Goal: Obtain resource: Download file/media

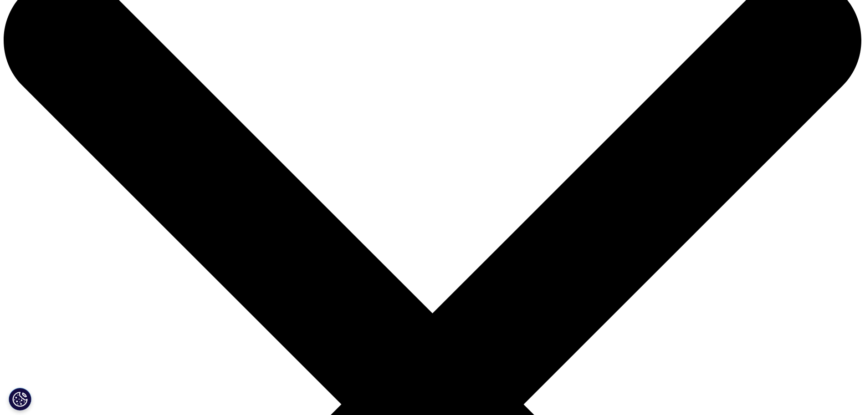
scroll to position [57, 0]
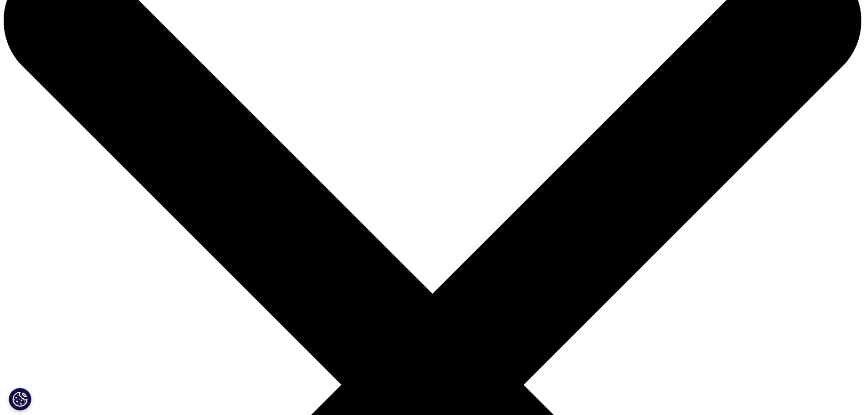
drag, startPoint x: 166, startPoint y: 56, endPoint x: 389, endPoint y: 117, distance: 231.5
copy h1 "SmartSolve: l'eQMS dédié aux sciences de la vie"
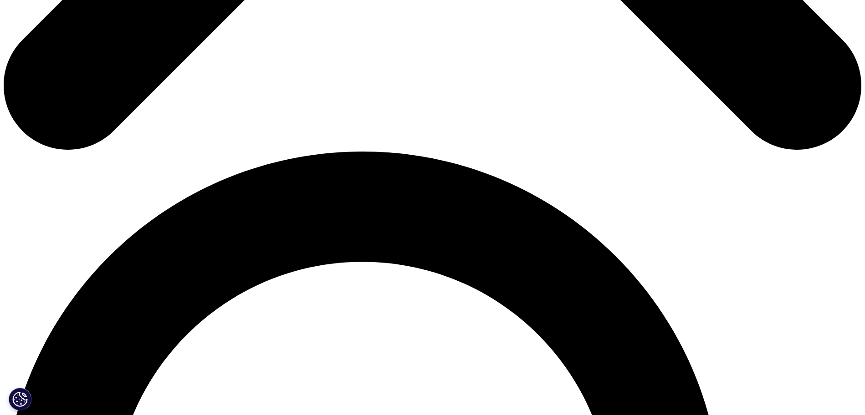
scroll to position [797, 0]
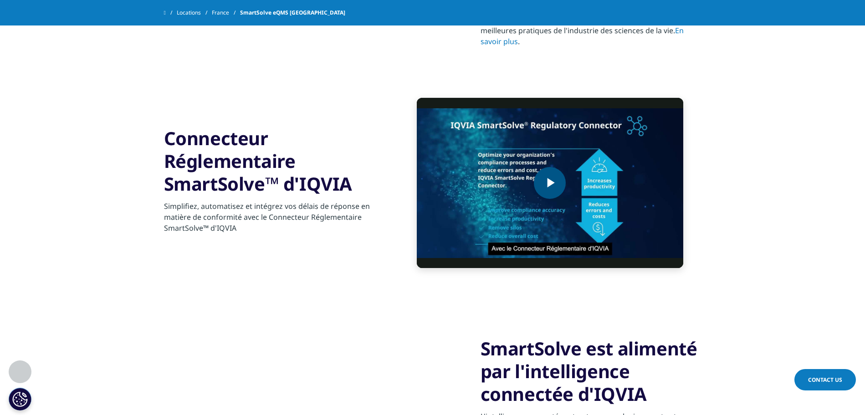
click at [549, 183] on span "Video Player" at bounding box center [549, 183] width 0 height 0
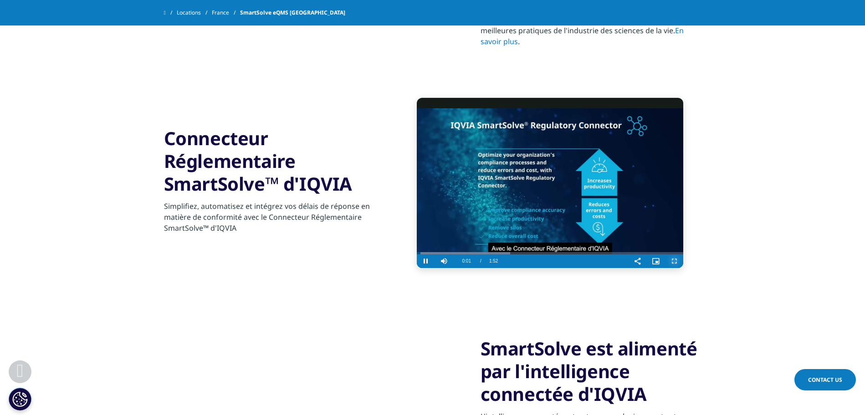
click at [669, 261] on span "Video Player" at bounding box center [674, 261] width 18 height 0
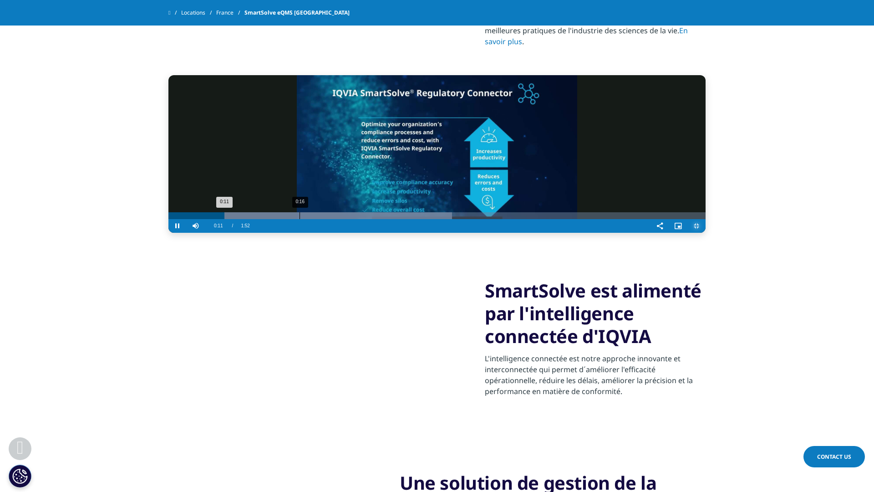
drag, startPoint x: 133, startPoint y: 477, endPoint x: 137, endPoint y: 477, distance: 4.6
click at [168, 219] on div "Loaded : 52.83% 0:16 0:11" at bounding box center [436, 215] width 537 height 7
click at [168, 219] on div "Progress Bar" at bounding box center [333, 215] width 331 height 7
click at [366, 219] on div "0:25" at bounding box center [366, 215] width 0 height 7
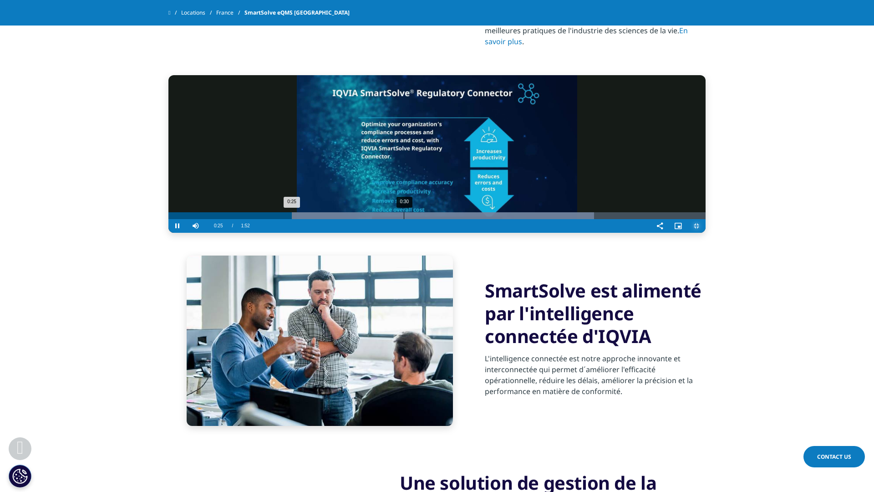
drag, startPoint x: 237, startPoint y: 475, endPoint x: 246, endPoint y: 475, distance: 9.6
click at [238, 219] on div "Progress Bar" at bounding box center [381, 215] width 426 height 7
click at [268, 219] on div "Progress Bar" at bounding box center [386, 215] width 416 height 7
click at [543, 219] on div "0:48" at bounding box center [543, 215] width 0 height 7
drag, startPoint x: 416, startPoint y: 476, endPoint x: 422, endPoint y: 473, distance: 6.8
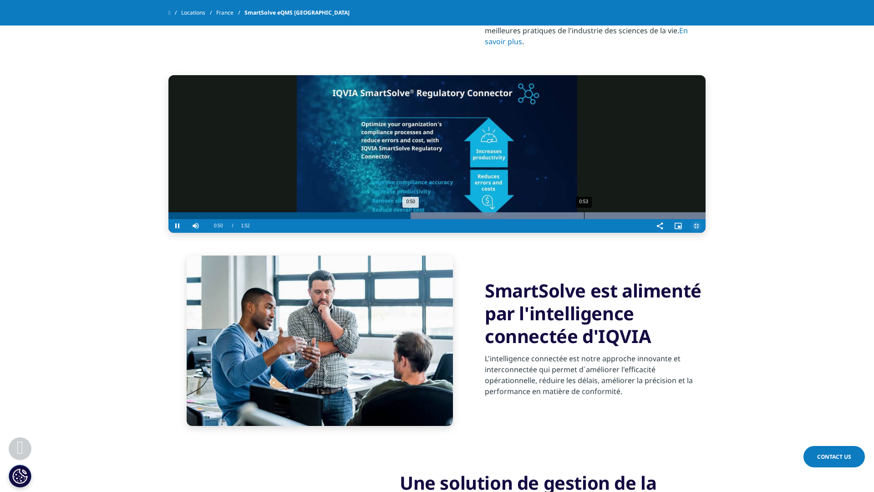
click at [584, 219] on div "0:53" at bounding box center [584, 215] width 0 height 7
drag, startPoint x: 475, startPoint y: 472, endPoint x: 486, endPoint y: 472, distance: 10.9
click at [643, 219] on div "1:01" at bounding box center [643, 215] width 0 height 7
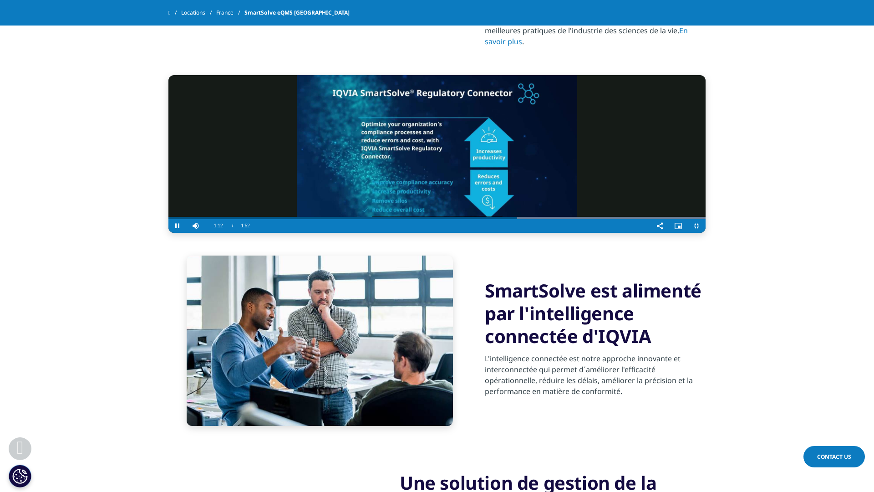
click at [473, 233] on video "Video Player" at bounding box center [436, 154] width 537 height 158
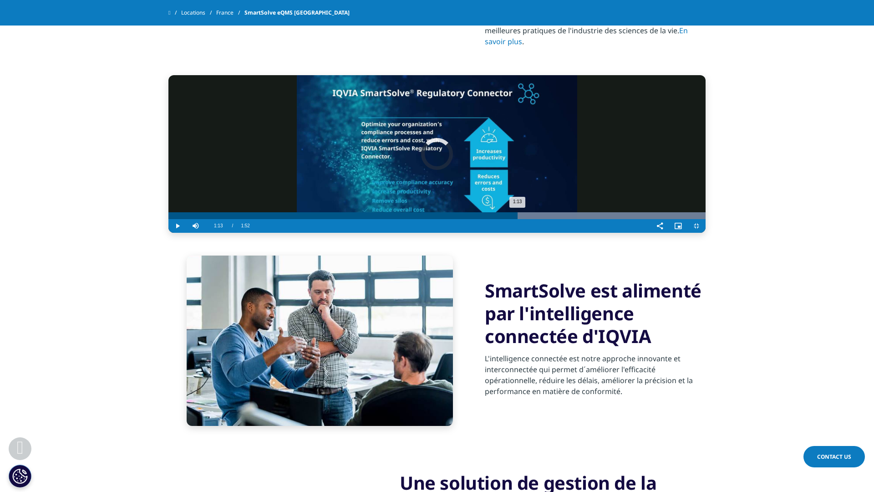
click at [580, 219] on div "Loaded : 100.00% 1:14 1:13" at bounding box center [436, 215] width 537 height 7
click at [606, 219] on div "Progress Bar" at bounding box center [490, 215] width 432 height 7
click at [810, 219] on div "1:22" at bounding box center [810, 215] width 0 height 7
click at [621, 219] on div "Loaded : 100.00% 1:20 1:19" at bounding box center [436, 215] width 537 height 7
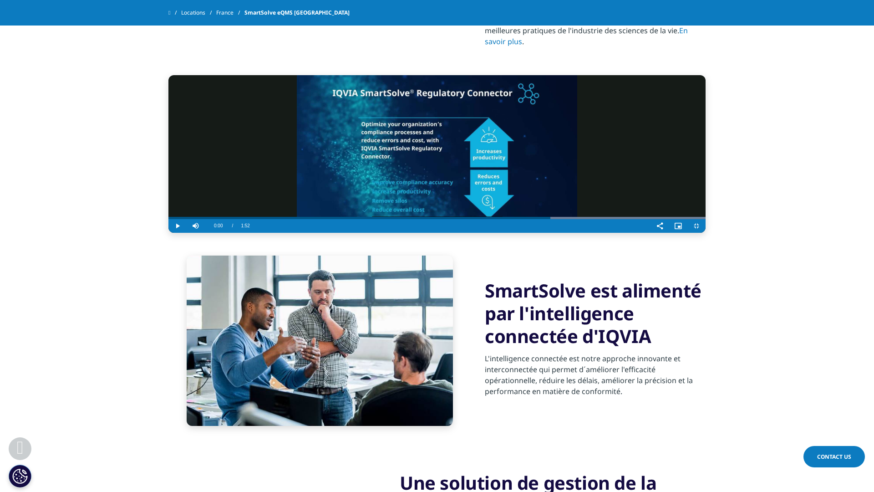
click at [368, 233] on video "Video Player" at bounding box center [436, 154] width 537 height 158
click at [669, 226] on span "Video Player" at bounding box center [660, 226] width 18 height 0
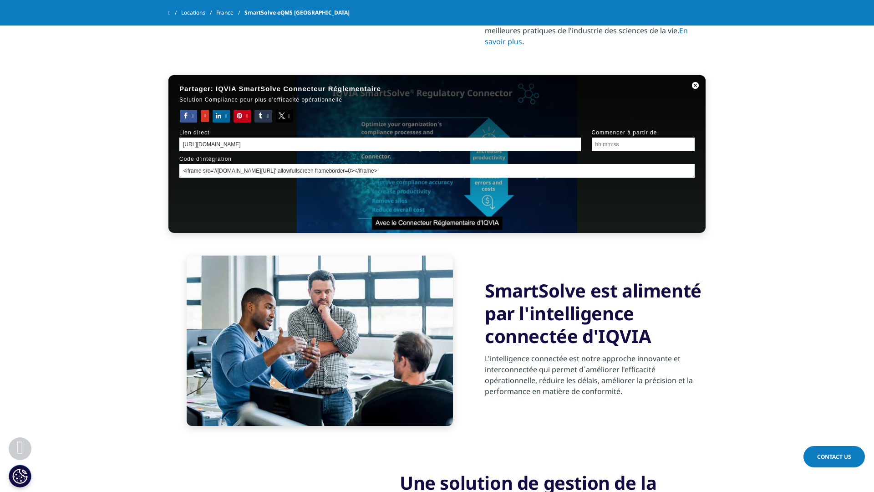
click at [469, 205] on div "Partager: IQVIA SmartSolve Connecteur Réglementaire Solution Compliance pour pl…" at bounding box center [436, 154] width 537 height 158
click at [584, 165] on div "Partager: IQVIA SmartSolve Connecteur Réglementaire Solution Compliance pour pl…" at bounding box center [436, 154] width 537 height 158
click at [706, 86] on span "Fenêtre de partage" at bounding box center [695, 86] width 20 height 0
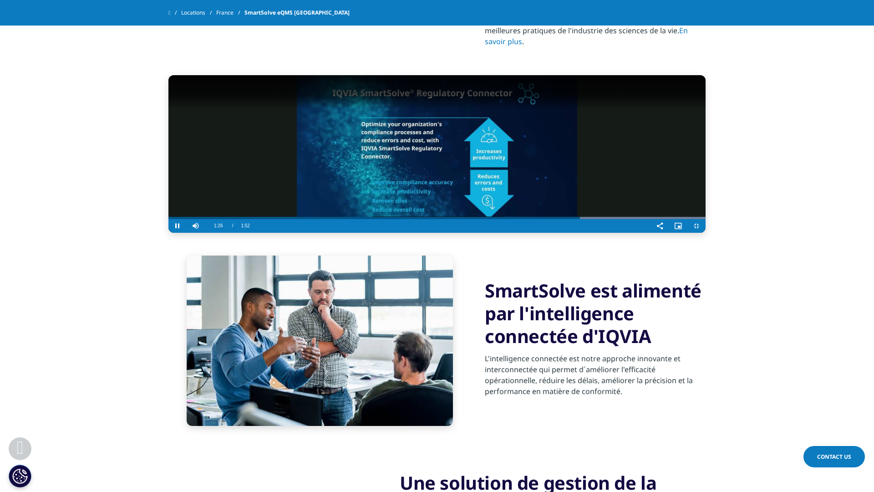
click at [706, 233] on video "Video Player" at bounding box center [436, 154] width 537 height 158
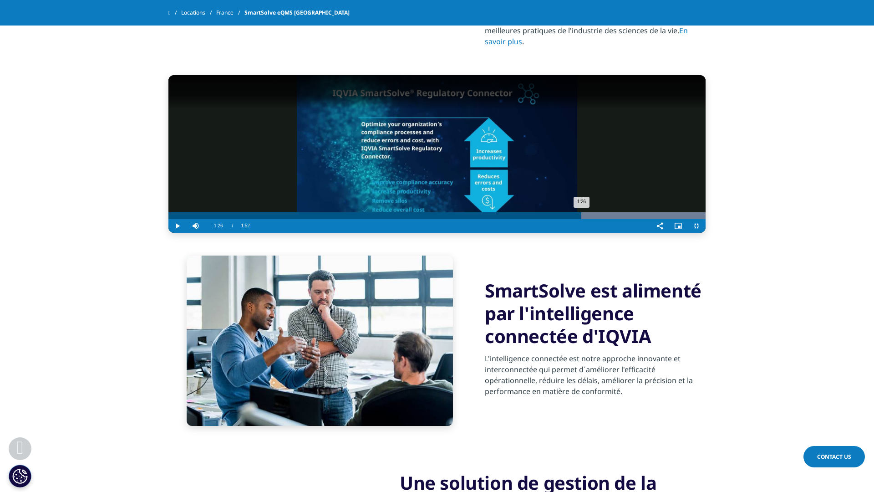
click at [818, 219] on div "1:23" at bounding box center [818, 215] width 0 height 7
click at [826, 219] on div "1:24" at bounding box center [826, 215] width 0 height 7
click at [835, 219] on div "1:25" at bounding box center [835, 215] width 0 height 7
click at [846, 219] on div "1:27" at bounding box center [846, 215] width 0 height 7
click at [689, 219] on div "Progress Bar" at bounding box center [490, 215] width 432 height 7
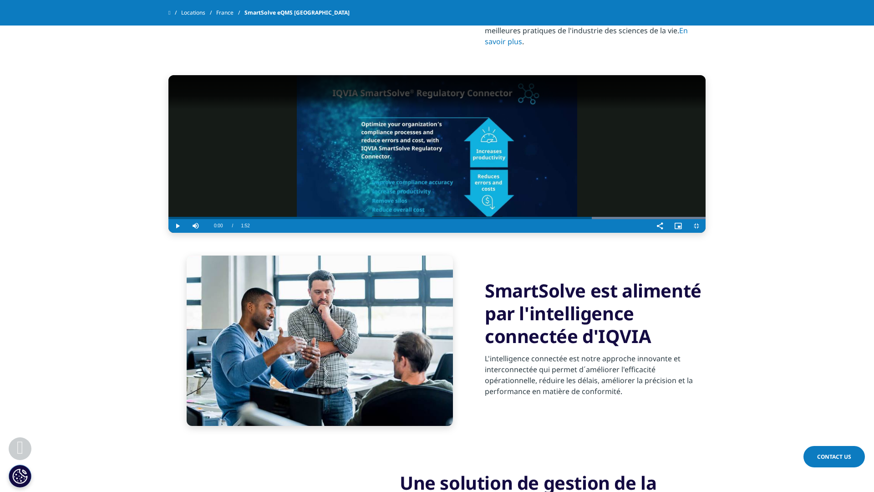
click at [651, 233] on div "Video Player" at bounding box center [452, 226] width 397 height 14
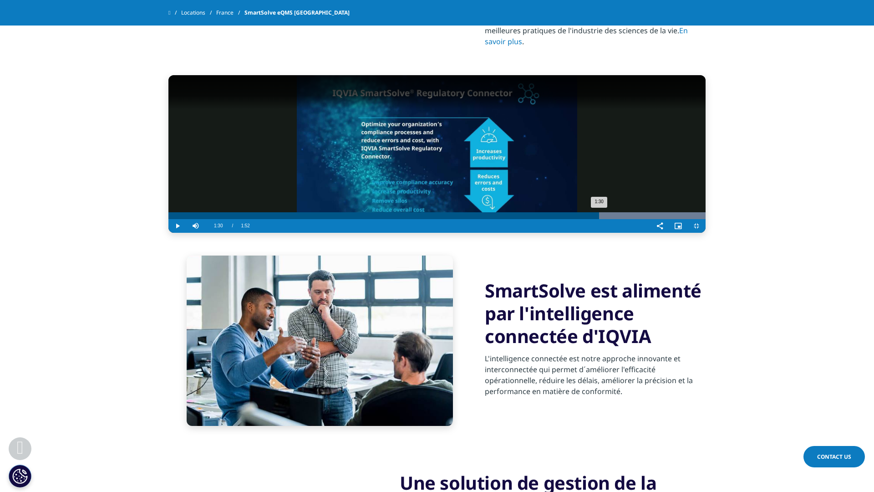
click at [701, 219] on div "Loaded : 100.00% 1:30 1:30" at bounding box center [436, 215] width 537 height 7
click at [706, 219] on div "Progress Bar" at bounding box center [490, 215] width 432 height 7
click at [706, 219] on div "Loaded : 100.00% 1:35 1:33" at bounding box center [436, 215] width 537 height 7
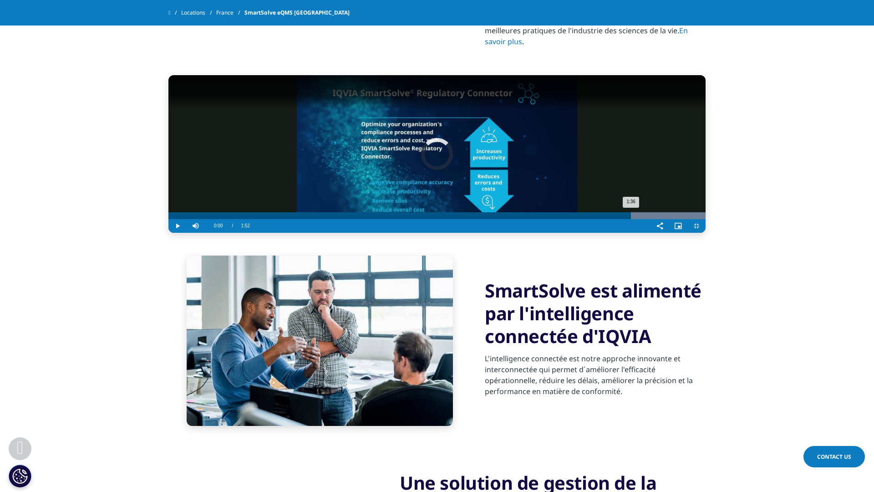
click at [706, 219] on div "Progress Bar" at bounding box center [490, 215] width 432 height 7
drag, startPoint x: 792, startPoint y: 473, endPoint x: 807, endPoint y: 473, distance: 14.6
click at [706, 219] on div "Loaded : 100.00% 1:41 1:42" at bounding box center [436, 215] width 537 height 7
click at [706, 219] on div "Progress Bar" at bounding box center [490, 215] width 432 height 7
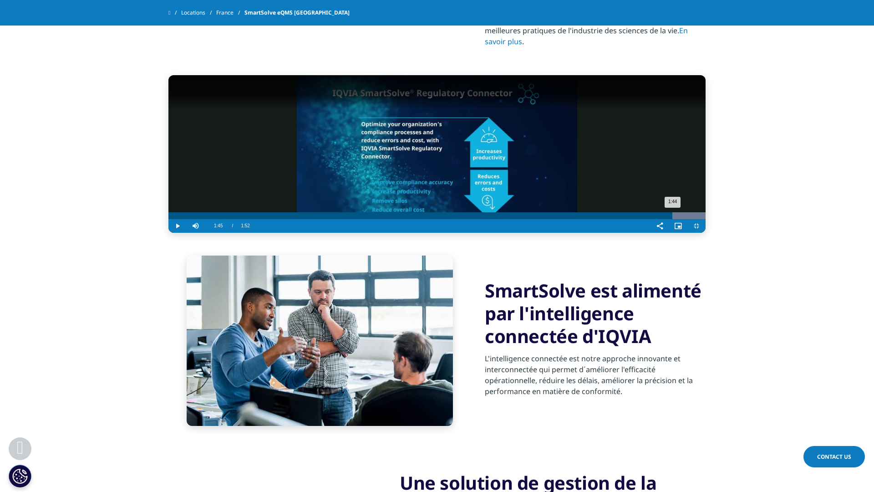
drag, startPoint x: 820, startPoint y: 474, endPoint x: 826, endPoint y: 475, distance: 5.5
click at [706, 219] on div "Progress Bar" at bounding box center [490, 215] width 432 height 7
drag, startPoint x: 834, startPoint y: 477, endPoint x: 841, endPoint y: 477, distance: 6.8
click at [706, 219] on div "Progress Bar" at bounding box center [490, 215] width 432 height 7
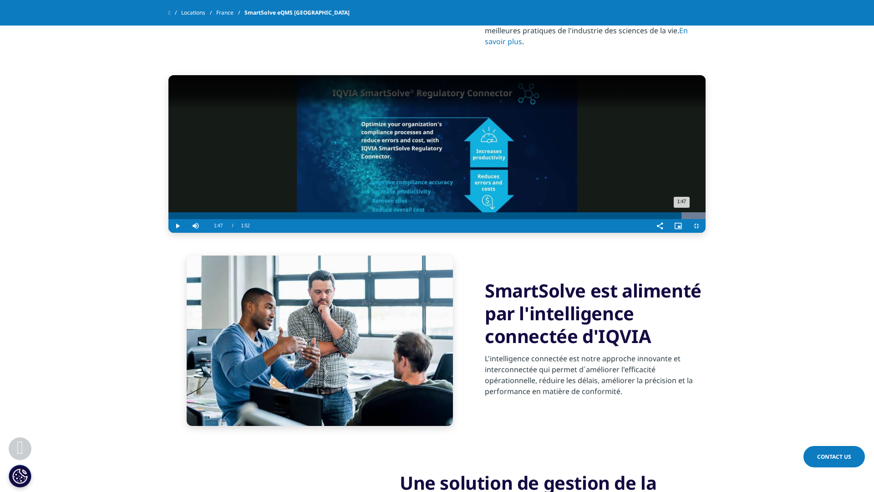
click at [706, 219] on div "Progress Bar" at bounding box center [490, 215] width 432 height 7
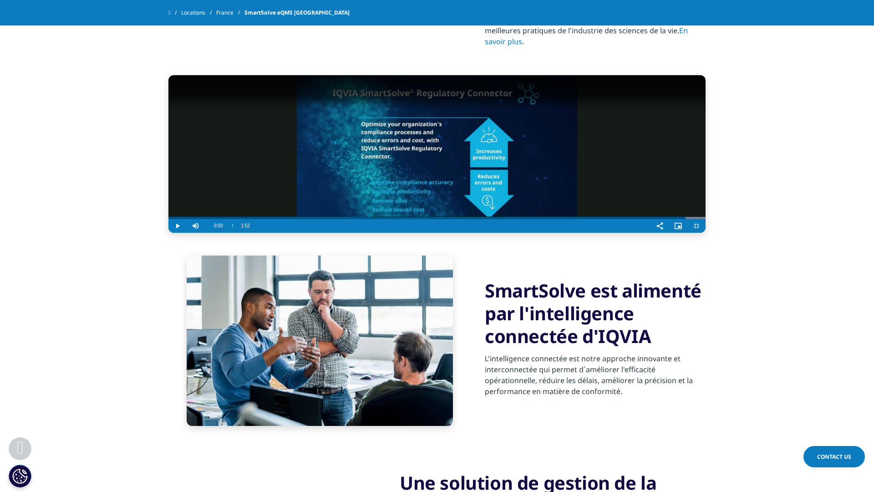
click at [706, 233] on video "Video Player" at bounding box center [436, 154] width 537 height 158
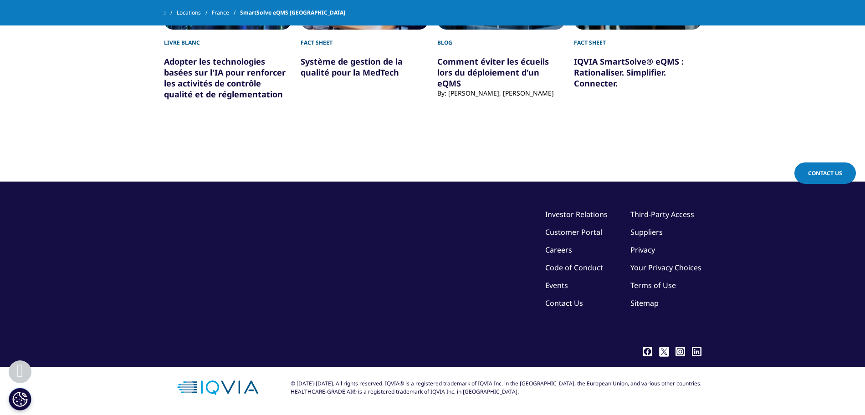
scroll to position [1599, 0]
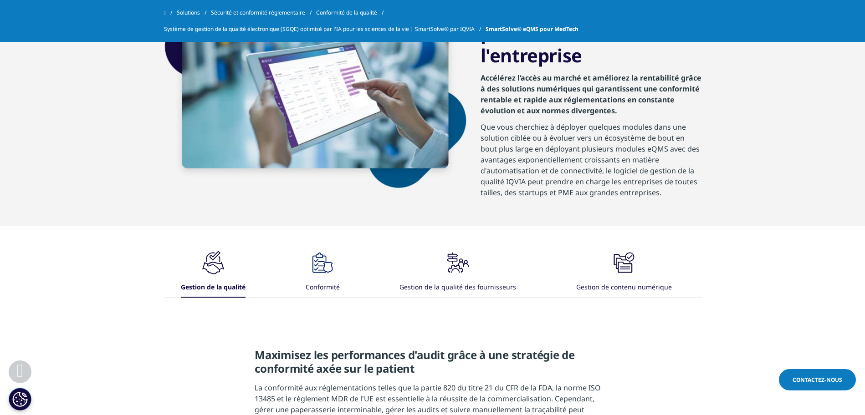
scroll to position [569, 0]
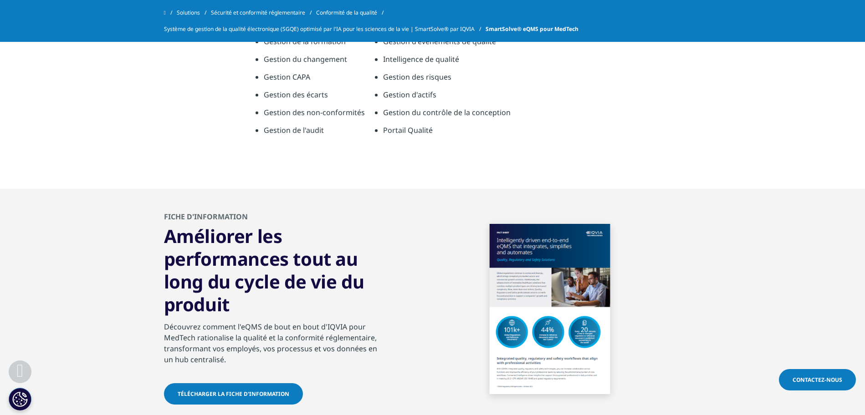
scroll to position [1024, 0]
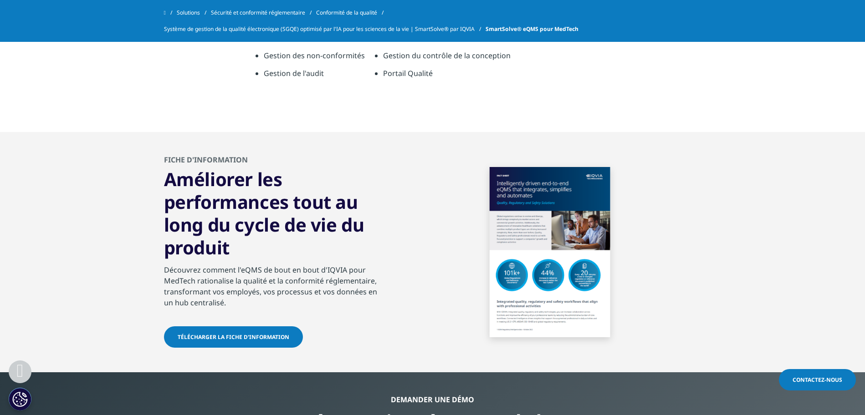
click at [273, 332] on link "télécharger la fiche d'information" at bounding box center [233, 336] width 139 height 21
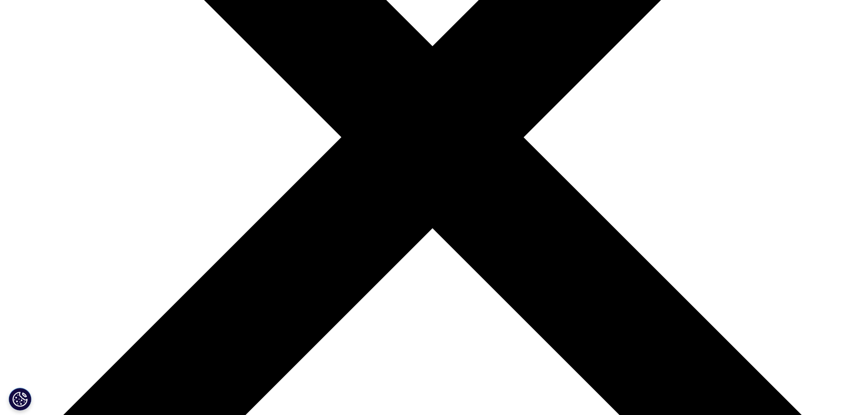
scroll to position [341, 0]
